Goal: Transaction & Acquisition: Purchase product/service

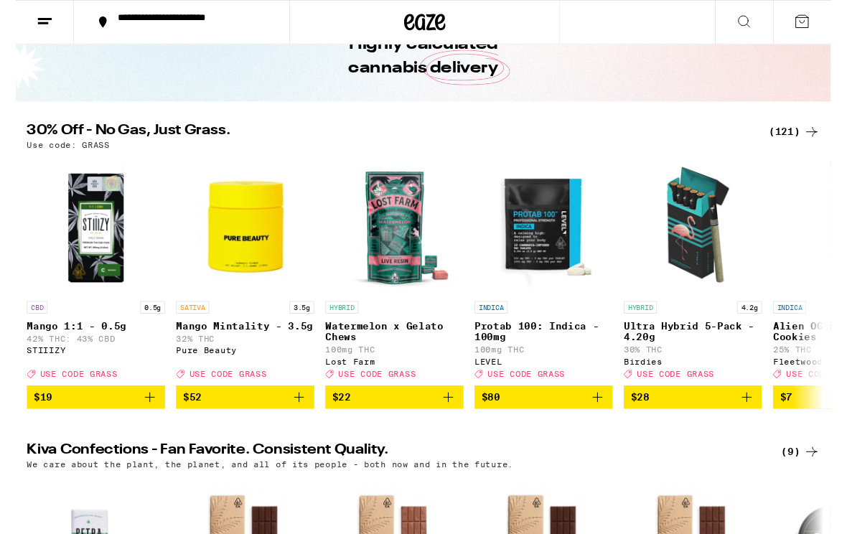
scroll to position [80, 0]
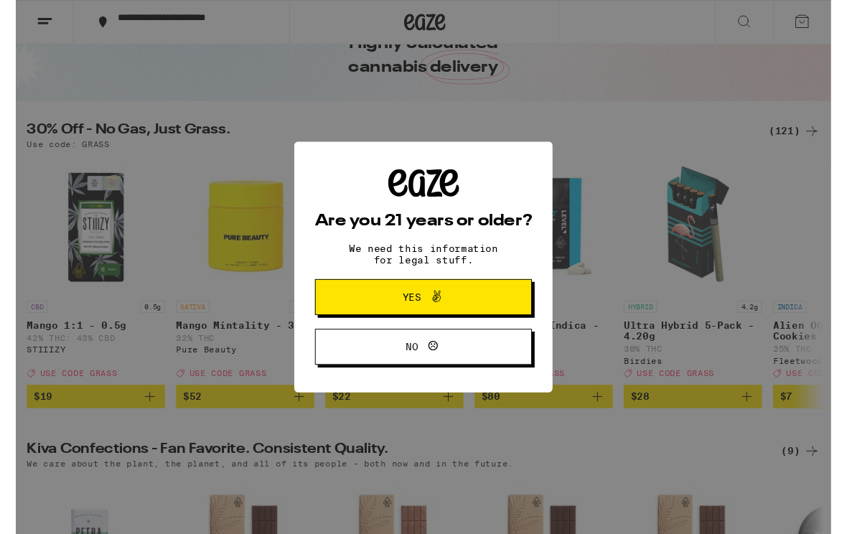
click at [473, 312] on span "Yes" at bounding box center [423, 308] width 109 height 19
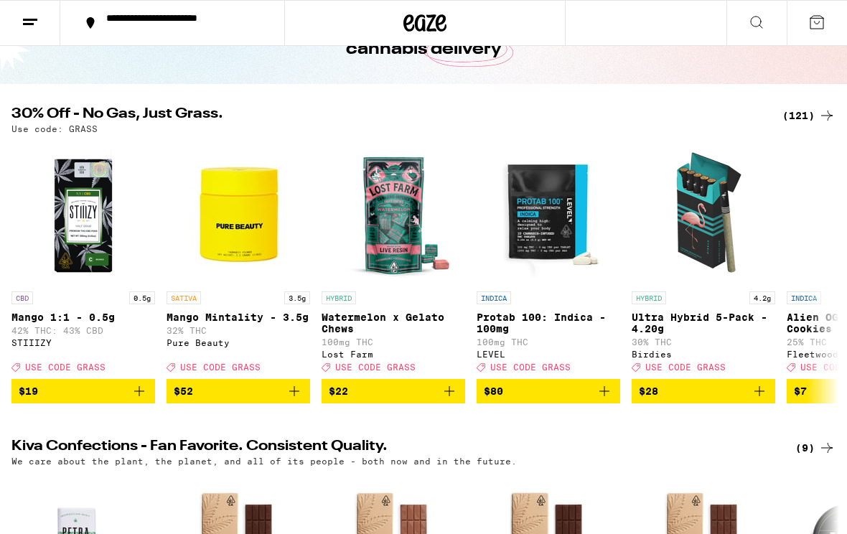
scroll to position [0, 0]
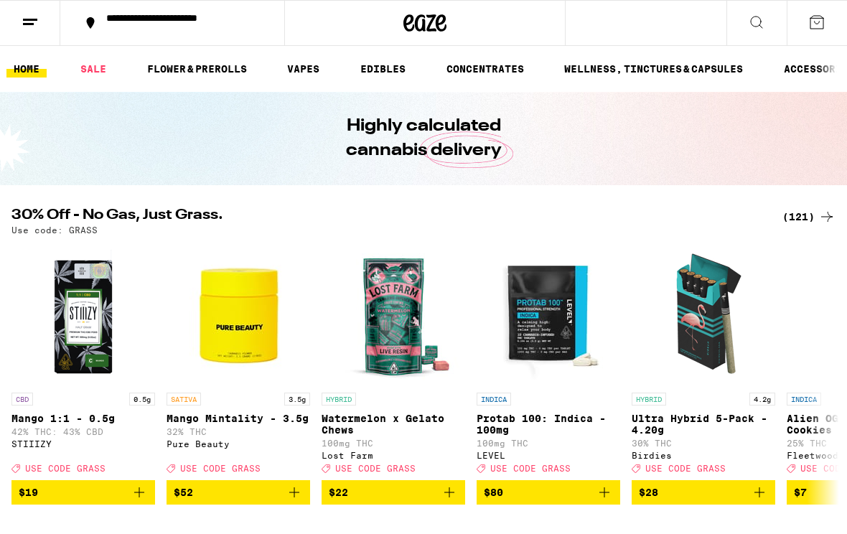
click at [392, 73] on link "EDIBLES" at bounding box center [383, 68] width 60 height 17
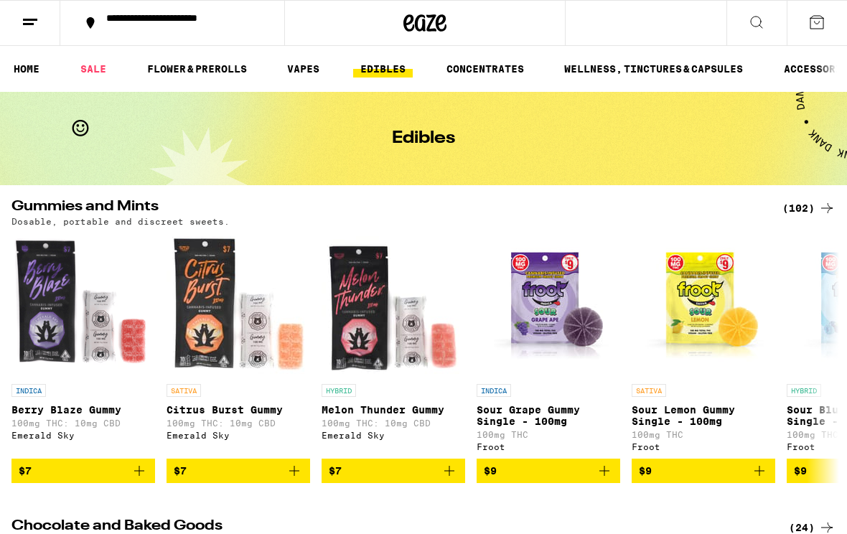
click at [758, 26] on icon at bounding box center [756, 22] width 11 height 11
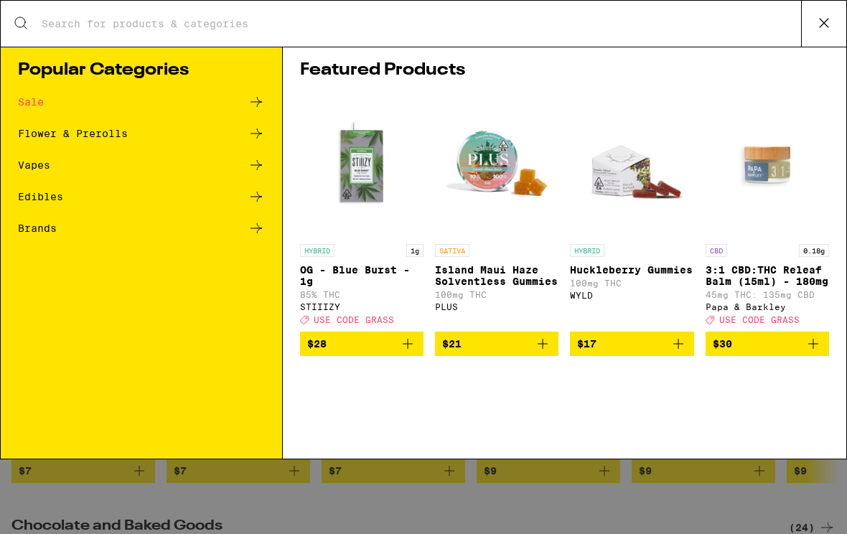
click at [640, 176] on img "Open page for Huckleberry Gummies from WYLD" at bounding box center [631, 165] width 123 height 144
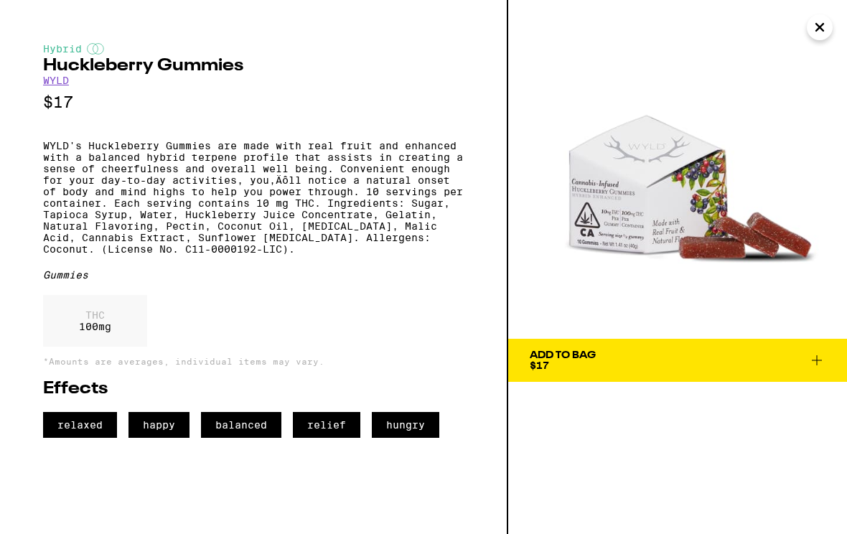
click at [819, 28] on icon "Close" at bounding box center [819, 27] width 7 height 7
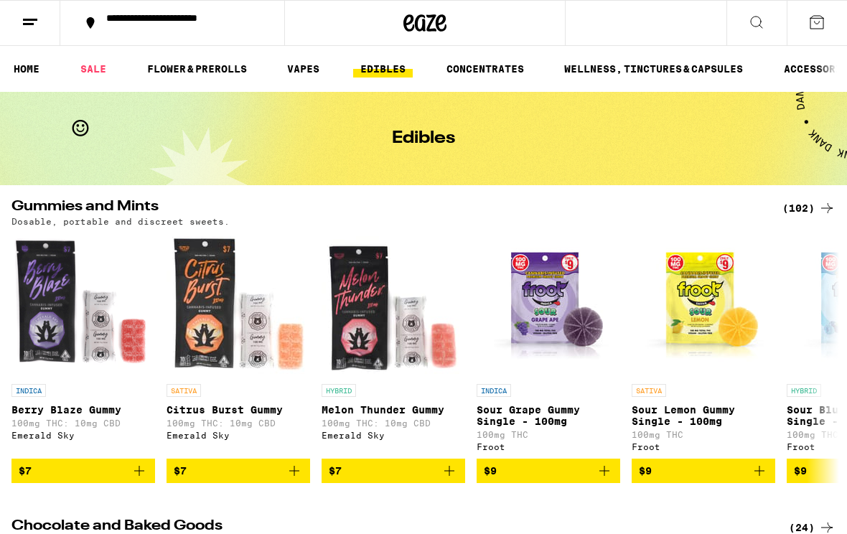
click at [757, 14] on icon at bounding box center [756, 22] width 17 height 17
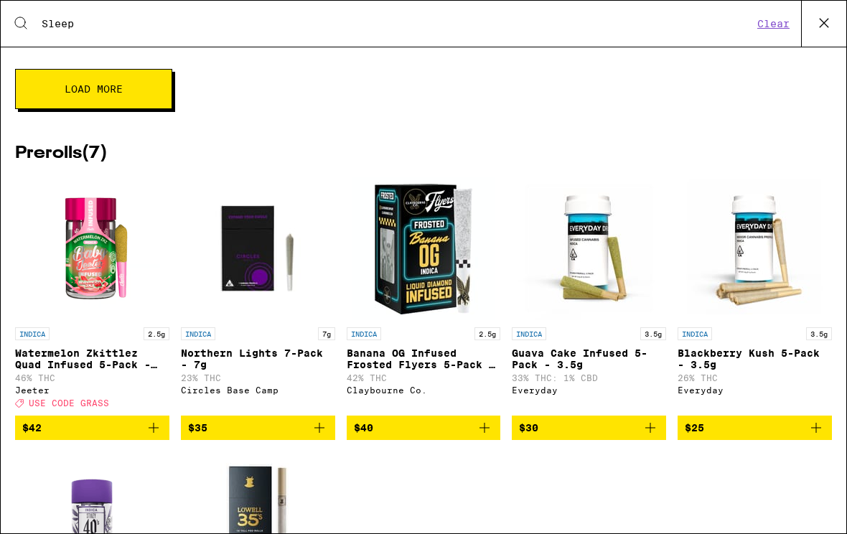
scroll to position [1247, 0]
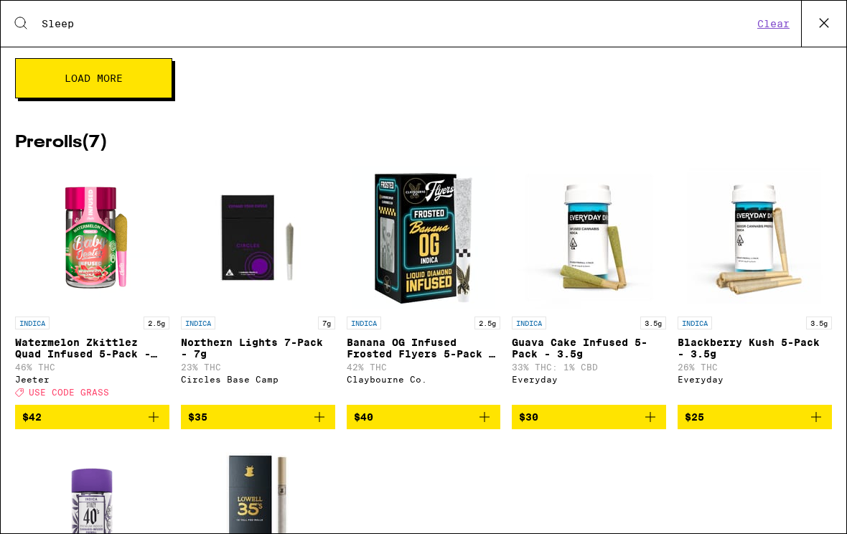
type input "Sleep"
click at [103, 83] on span "Load More" at bounding box center [94, 78] width 58 height 10
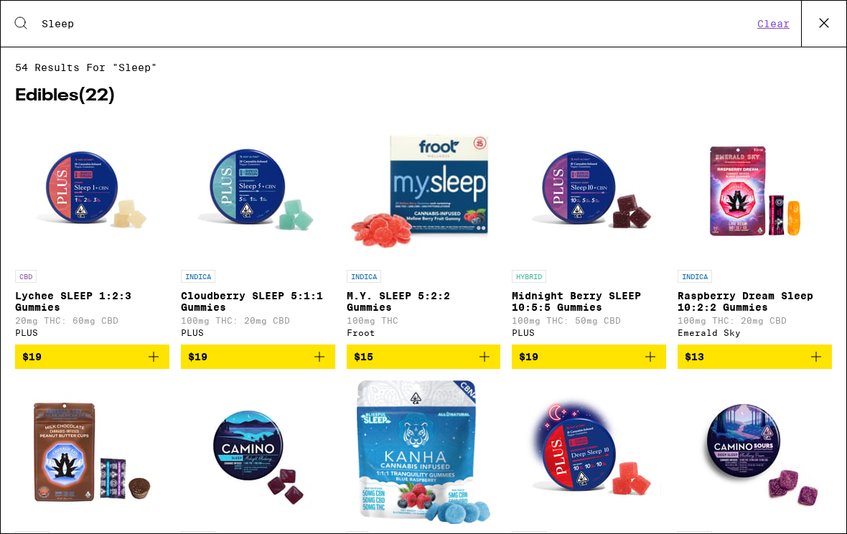
scroll to position [0, 0]
